Goal: Transaction & Acquisition: Purchase product/service

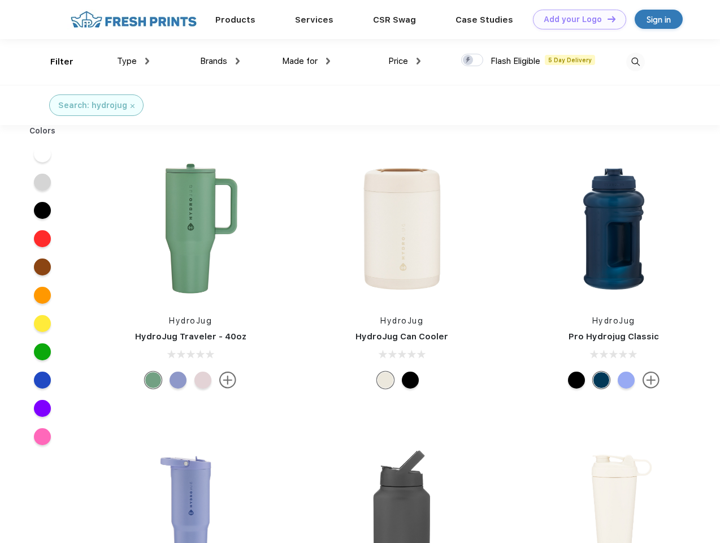
click at [576, 19] on link "Add your Logo Design Tool" at bounding box center [579, 20] width 93 height 20
click at [0, 0] on div "Design Tool" at bounding box center [0, 0] width 0 height 0
click at [607, 19] on link "Add your Logo Design Tool" at bounding box center [579, 20] width 93 height 20
click at [54, 62] on div "Filter" at bounding box center [61, 61] width 23 height 13
click at [133, 61] on span "Type" at bounding box center [127, 61] width 20 height 10
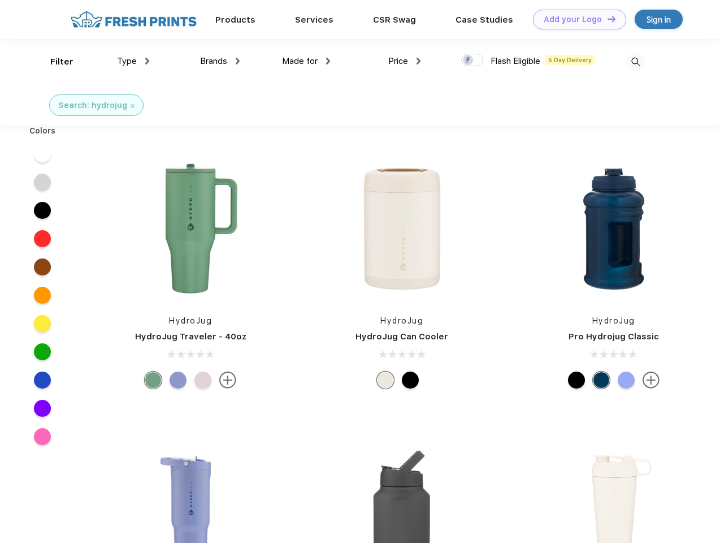
click at [220, 61] on span "Brands" at bounding box center [213, 61] width 27 height 10
click at [306, 61] on span "Made for" at bounding box center [300, 61] width 36 height 10
click at [405, 61] on span "Price" at bounding box center [398, 61] width 20 height 10
click at [473, 61] on div at bounding box center [472, 60] width 22 height 12
click at [469, 61] on input "checkbox" at bounding box center [464, 56] width 7 height 7
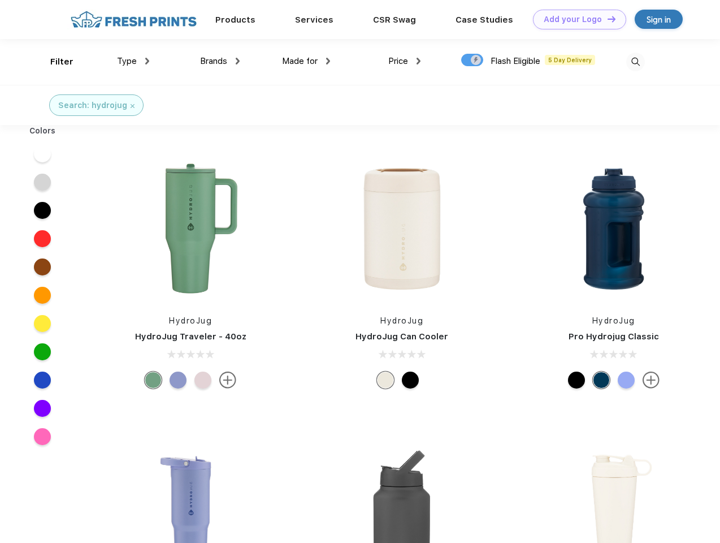
click at [636, 62] on img at bounding box center [636, 62] width 19 height 19
